Goal: Information Seeking & Learning: Learn about a topic

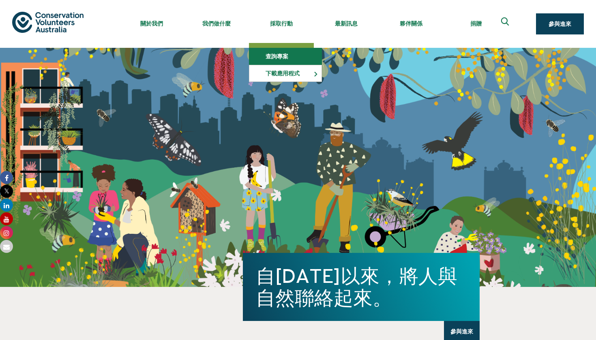
click at [275, 60] on link "查詢專案" at bounding box center [286, 56] width 72 height 16
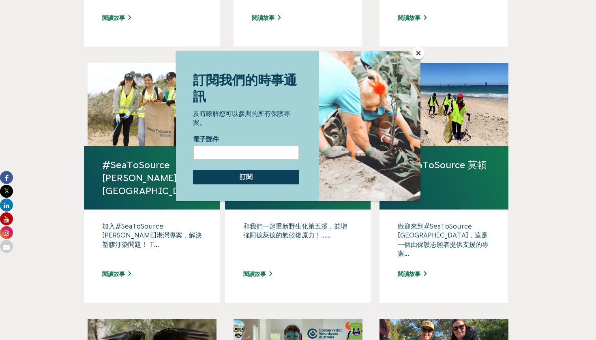
scroll to position [463, 0]
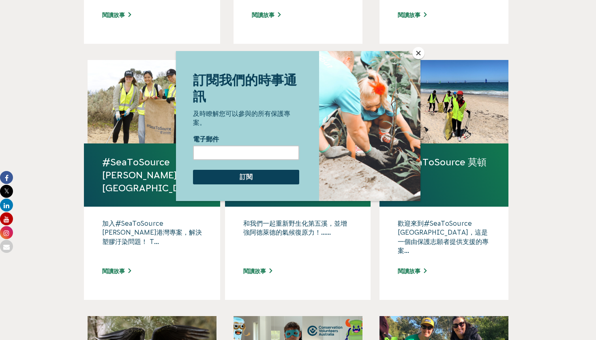
click at [424, 49] on div at bounding box center [298, 170] width 596 height 340
click at [424, 52] on button "關閉" at bounding box center [419, 53] width 12 height 12
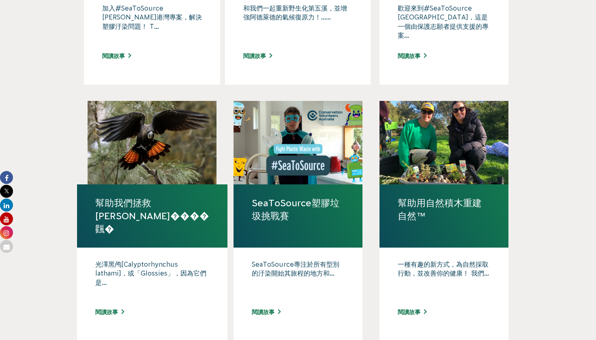
scroll to position [735, 0]
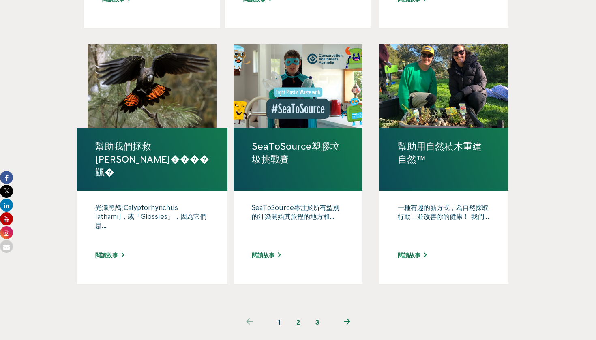
click at [296, 313] on link "2" at bounding box center [297, 322] width 19 height 19
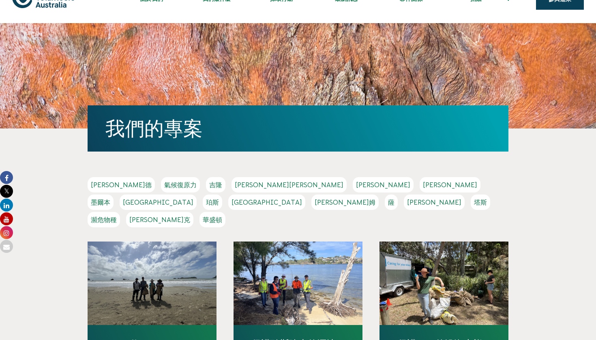
scroll to position [157, 0]
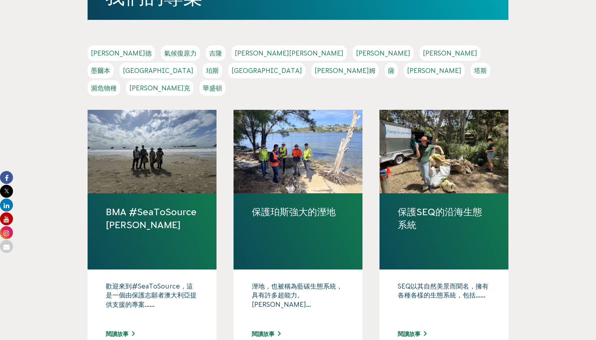
click at [101, 58] on link "[PERSON_NAME]德" at bounding box center [121, 52] width 67 height 15
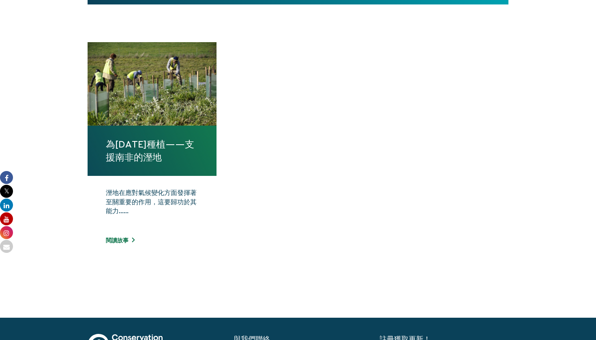
scroll to position [348, 0]
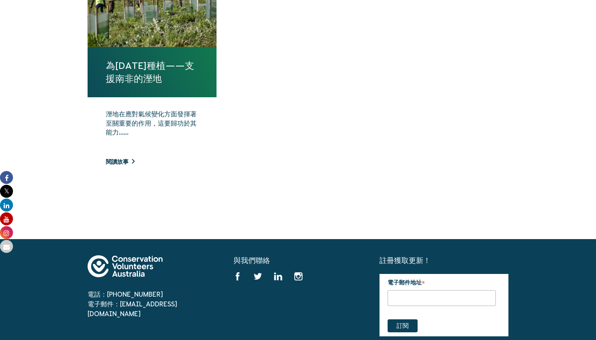
click at [121, 161] on link "閱讀故事" at bounding box center [120, 162] width 29 height 6
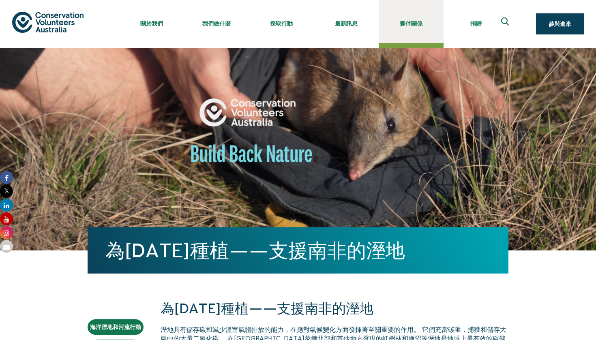
click at [401, 19] on link "夥伴關係" at bounding box center [411, 21] width 65 height 43
